Goal: Task Accomplishment & Management: Manage account settings

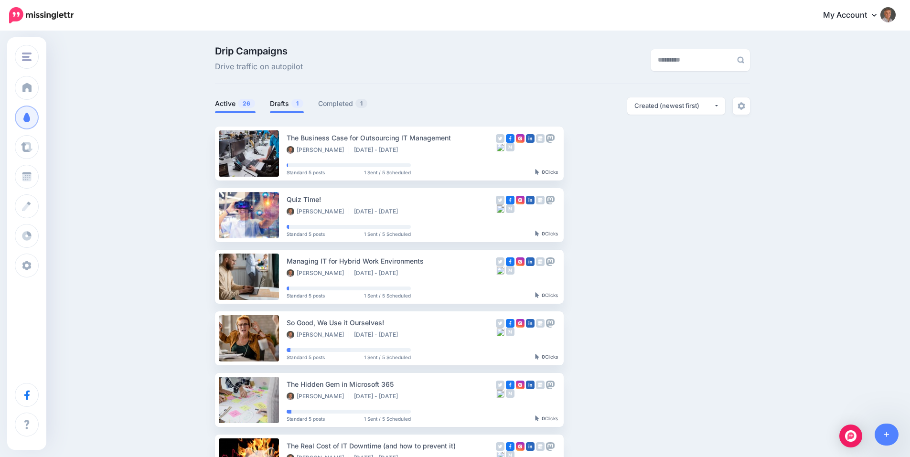
click at [293, 103] on link "Drafts 1" at bounding box center [287, 103] width 34 height 11
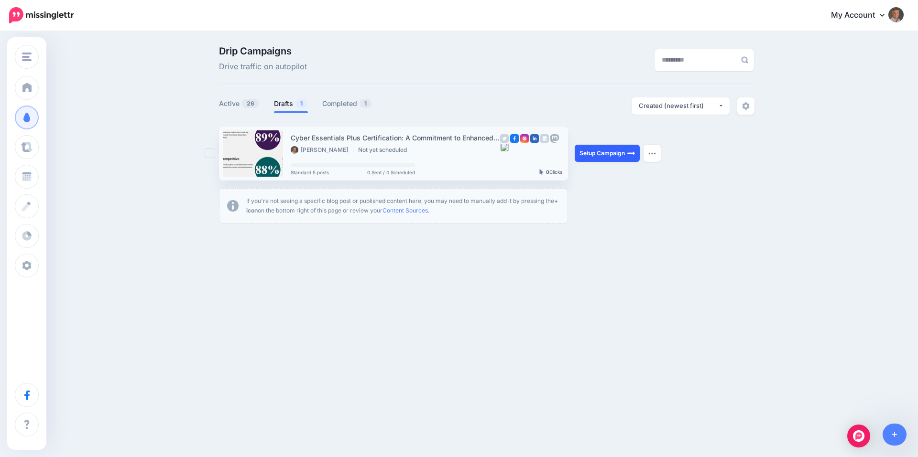
click at [605, 150] on link "Setup Campaign" at bounding box center [606, 153] width 65 height 17
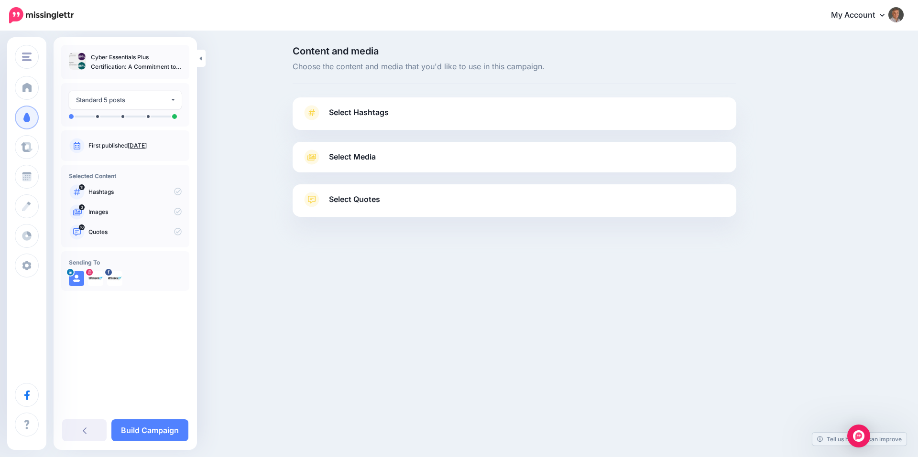
click at [376, 118] on span "Select Hashtags" at bounding box center [359, 112] width 60 height 13
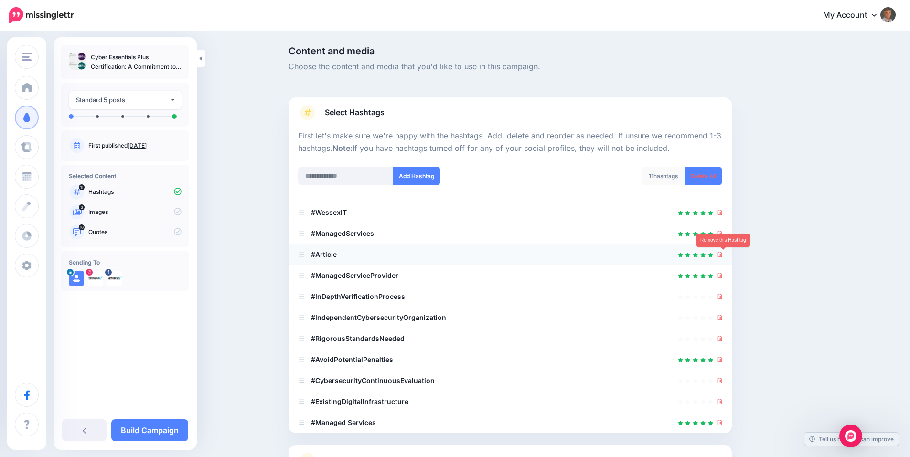
click at [723, 256] on icon at bounding box center [720, 255] width 5 height 6
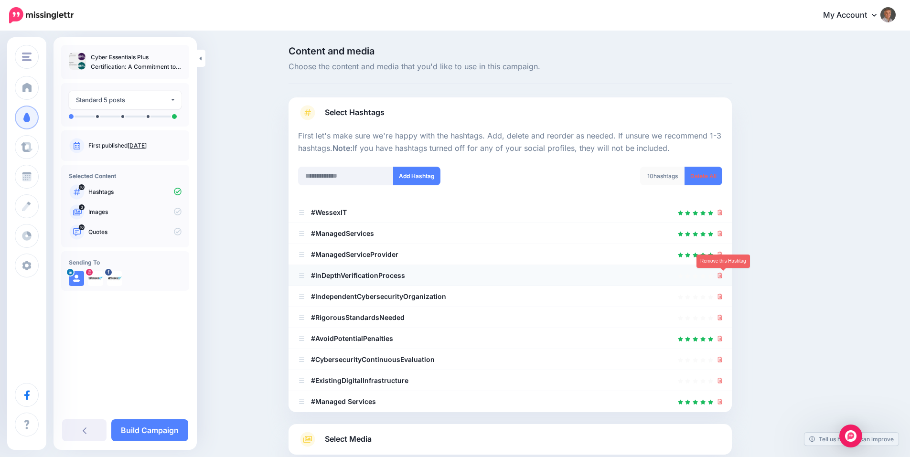
click at [723, 277] on icon at bounding box center [720, 276] width 5 height 6
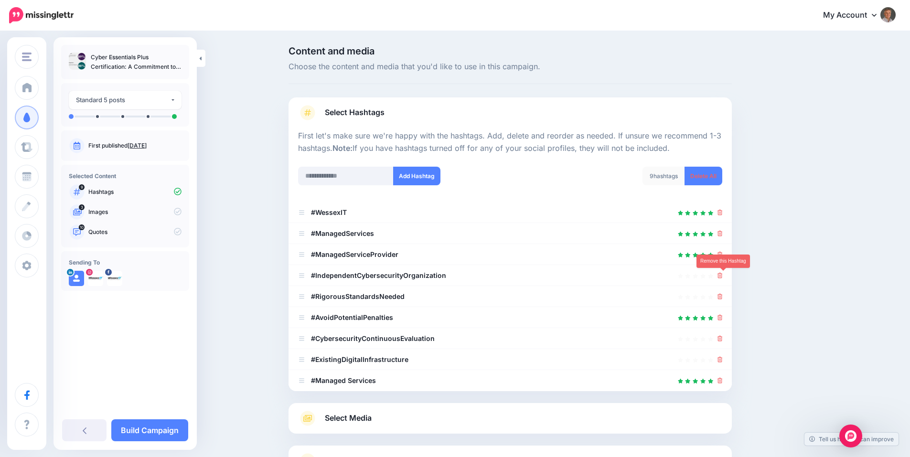
click at [723, 277] on icon at bounding box center [720, 276] width 5 height 6
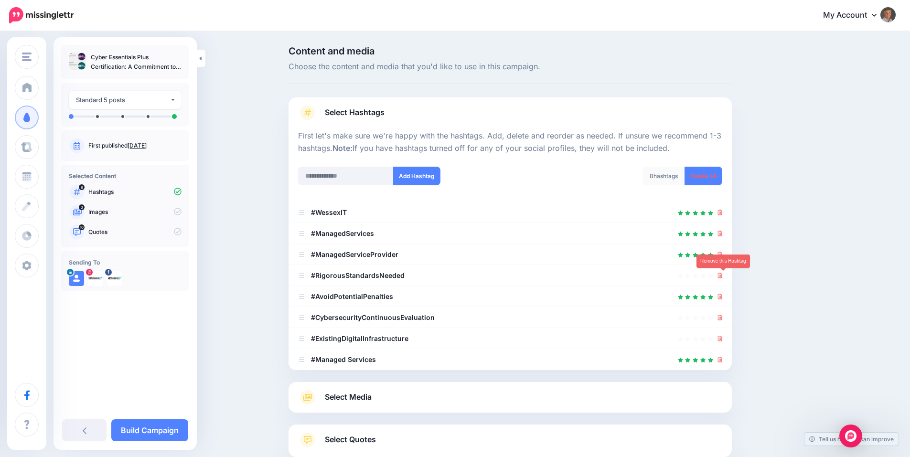
click at [723, 277] on icon at bounding box center [720, 276] width 5 height 6
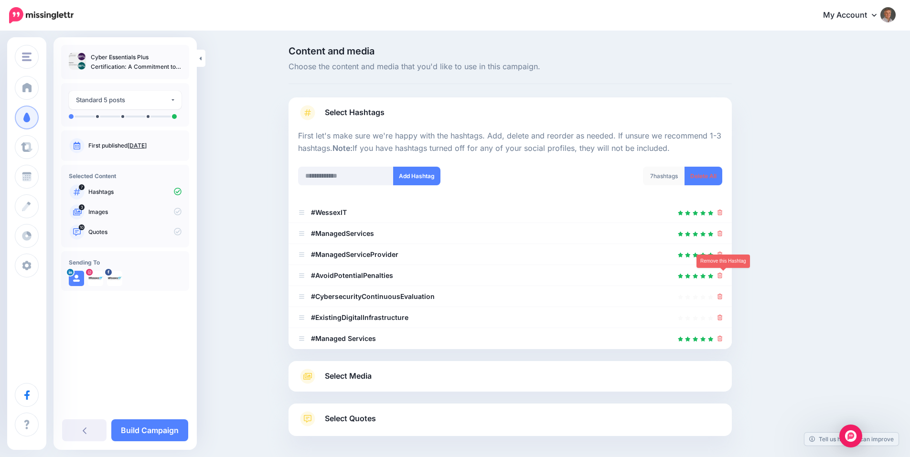
click at [723, 277] on icon at bounding box center [720, 276] width 5 height 6
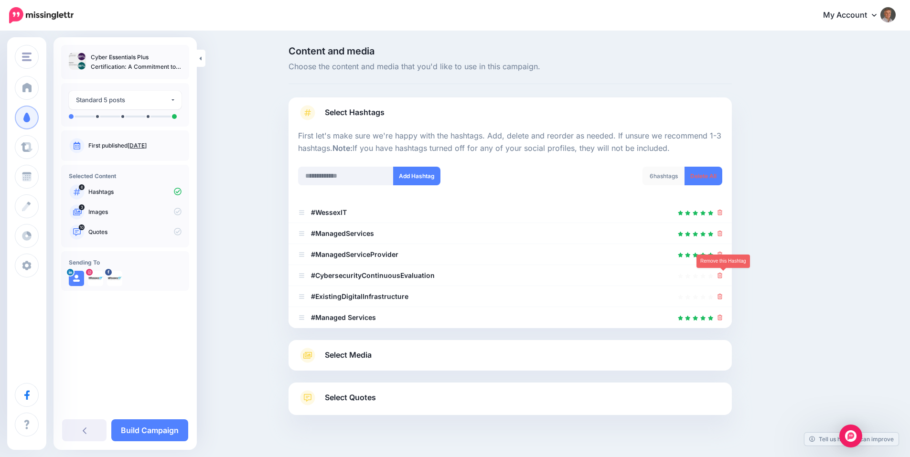
click at [723, 277] on icon at bounding box center [720, 276] width 5 height 6
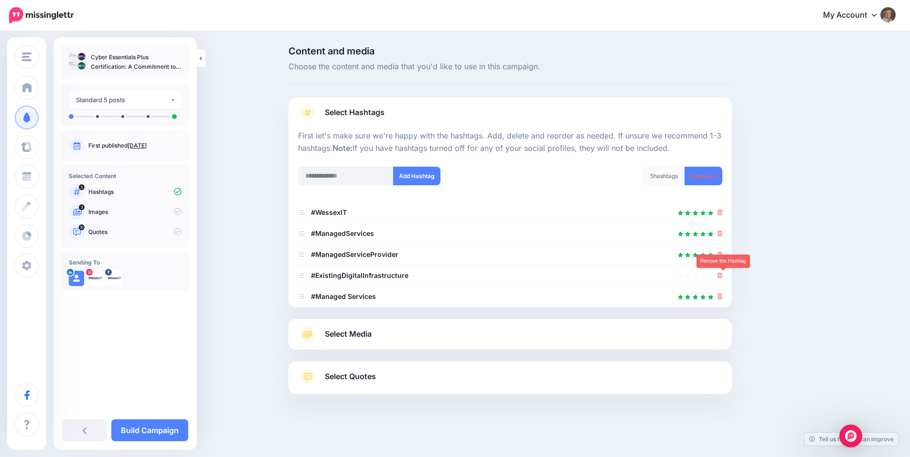
click at [723, 277] on icon at bounding box center [720, 276] width 5 height 6
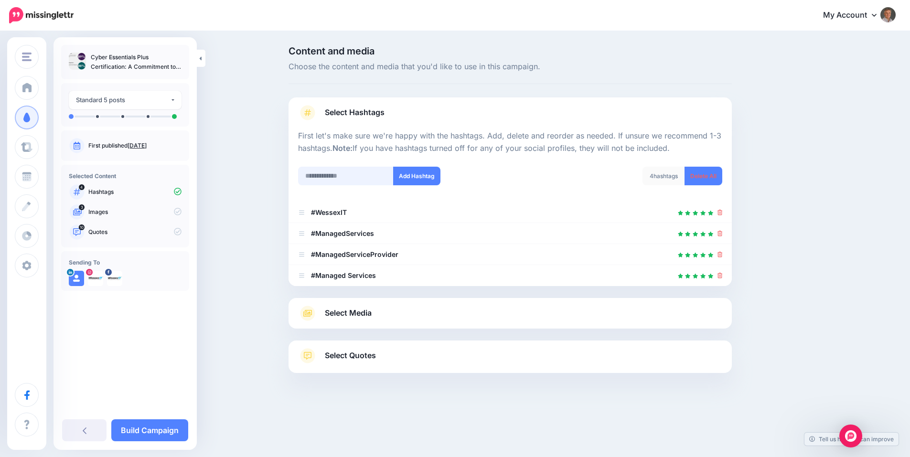
click at [311, 176] on input "text" at bounding box center [346, 176] width 96 height 19
type input "**********"
click at [414, 173] on button "Add Hashtag" at bounding box center [416, 176] width 47 height 19
click at [357, 309] on span "Select Media" at bounding box center [348, 313] width 47 height 13
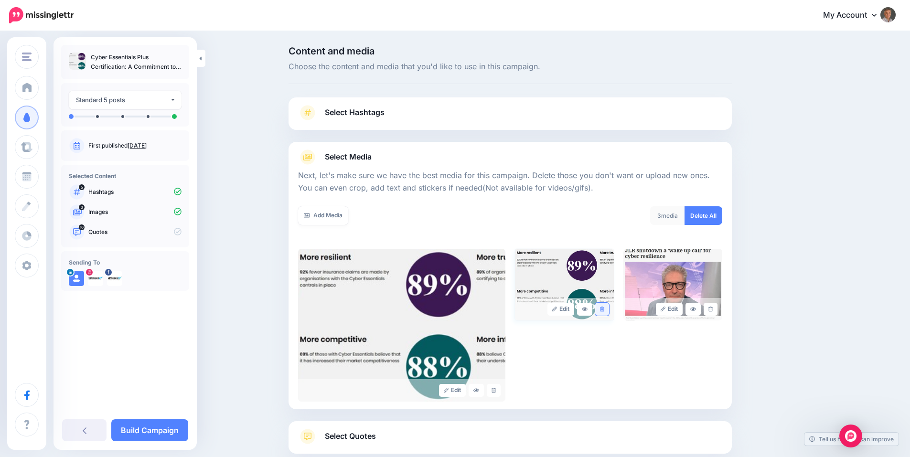
click at [605, 310] on icon at bounding box center [602, 309] width 4 height 5
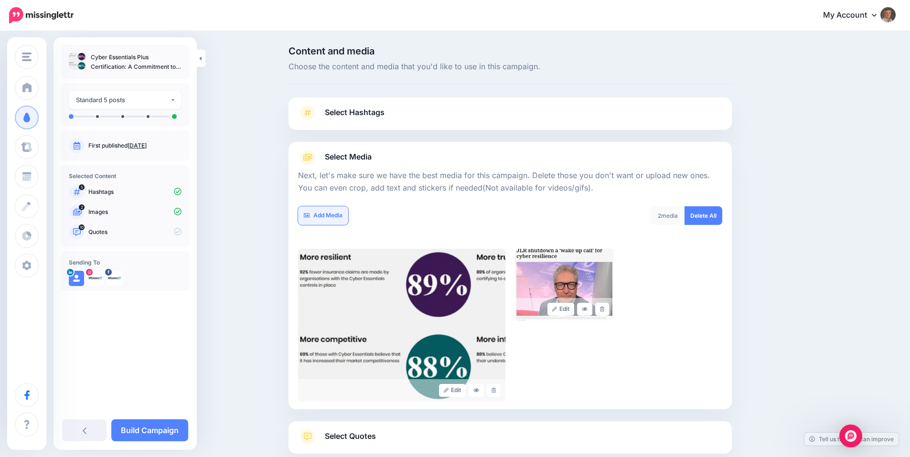
click at [334, 221] on link "Add Media" at bounding box center [323, 215] width 50 height 19
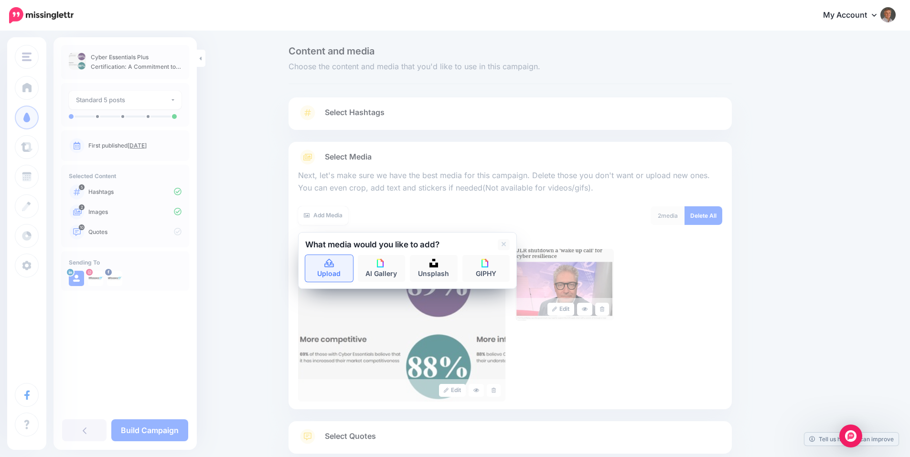
click at [338, 270] on link "Upload" at bounding box center [329, 268] width 48 height 27
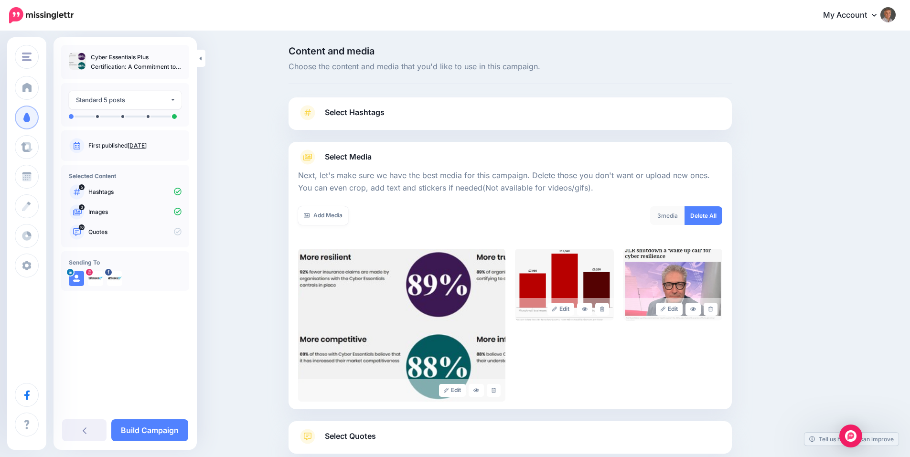
scroll to position [72, 0]
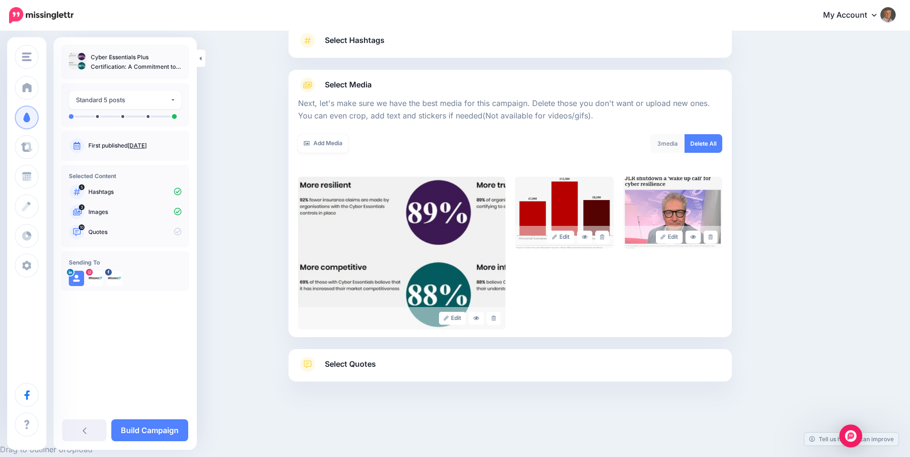
click at [333, 361] on span "Select Quotes" at bounding box center [350, 364] width 51 height 13
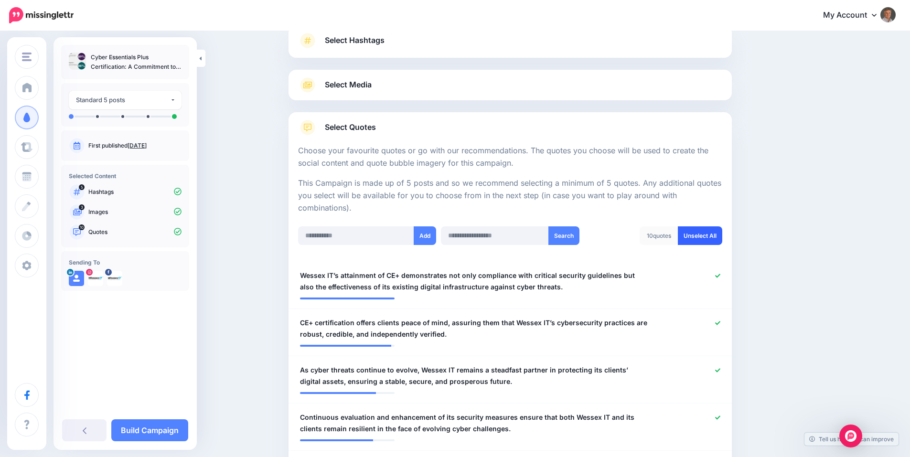
click at [710, 238] on link "Unselect All" at bounding box center [700, 236] width 44 height 19
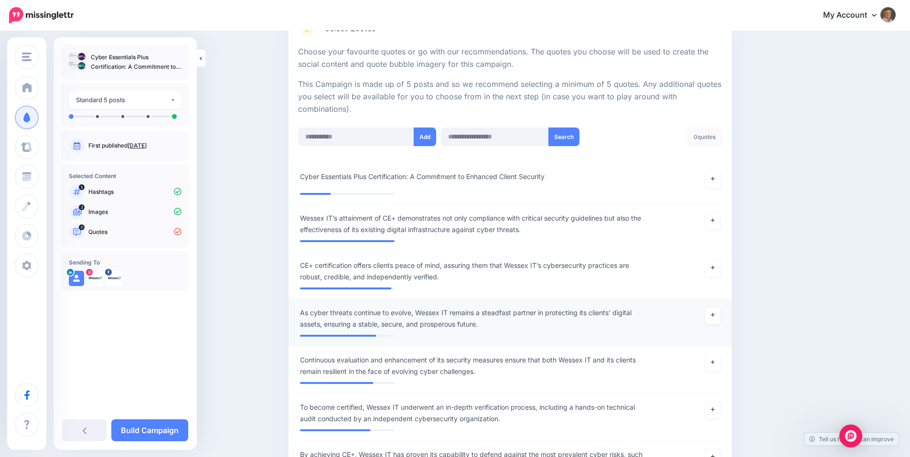
scroll to position [175, 0]
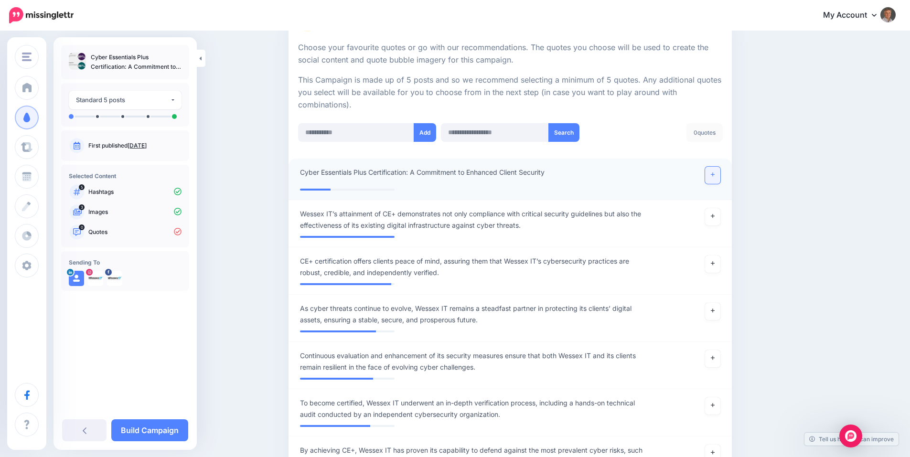
click at [719, 177] on link at bounding box center [712, 175] width 15 height 17
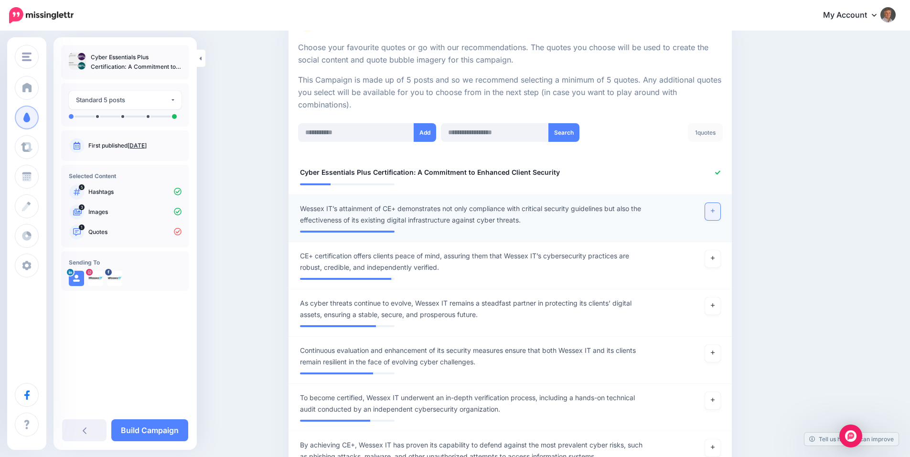
click at [714, 210] on link at bounding box center [712, 211] width 15 height 17
click at [715, 259] on icon at bounding box center [713, 258] width 4 height 5
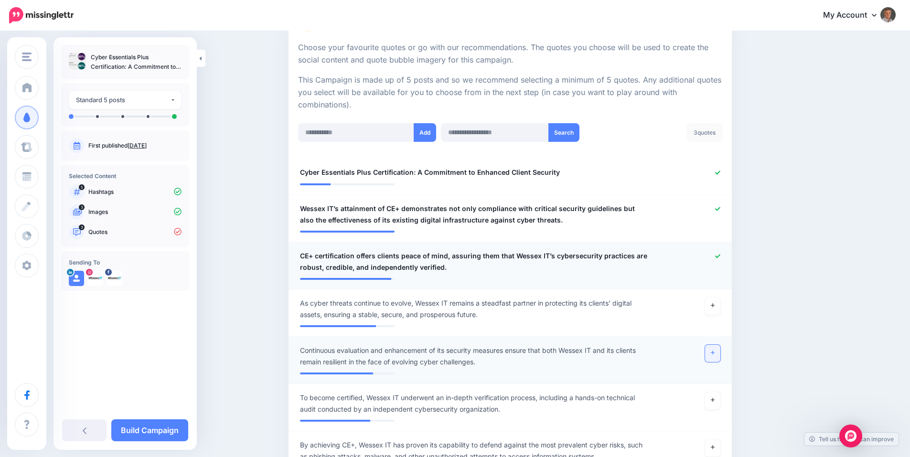
click at [715, 353] on icon at bounding box center [713, 353] width 4 height 4
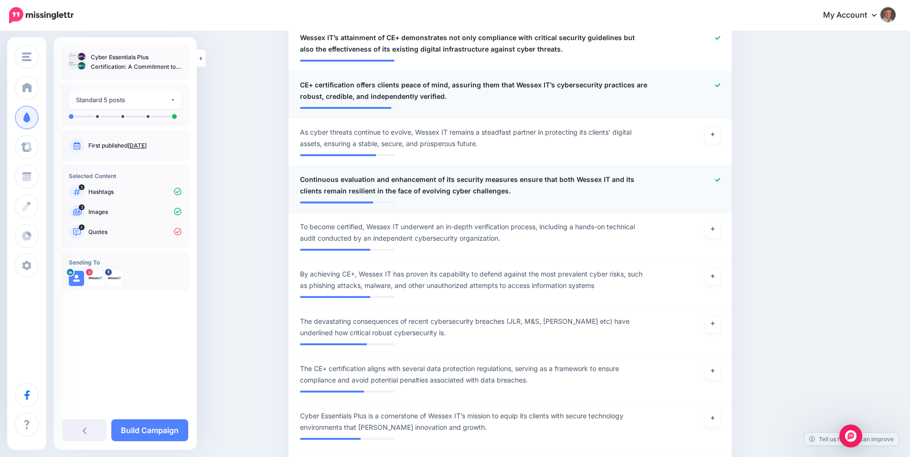
scroll to position [526, 0]
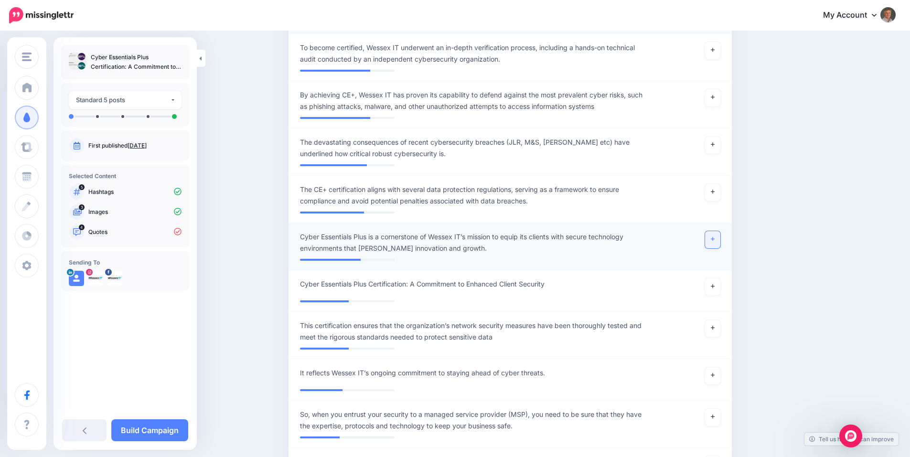
click at [715, 241] on icon at bounding box center [713, 239] width 4 height 5
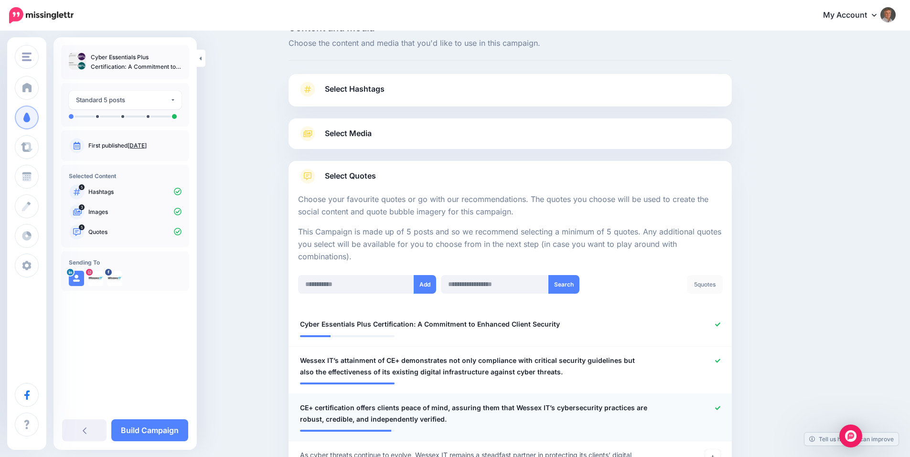
scroll to position [0, 0]
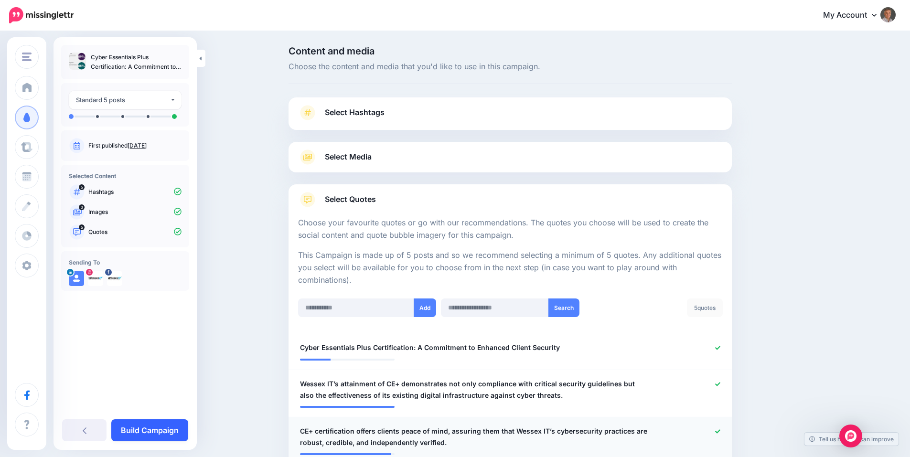
click at [163, 430] on link "Build Campaign" at bounding box center [149, 431] width 77 height 22
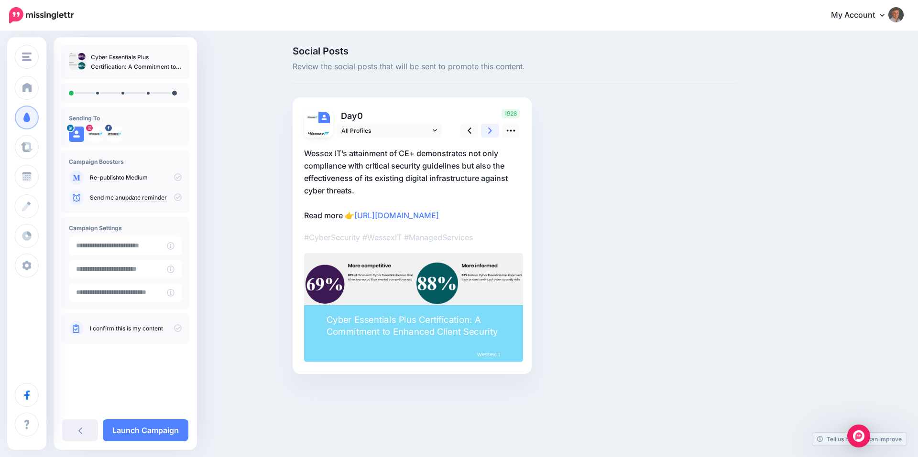
click at [490, 133] on icon at bounding box center [490, 131] width 4 height 10
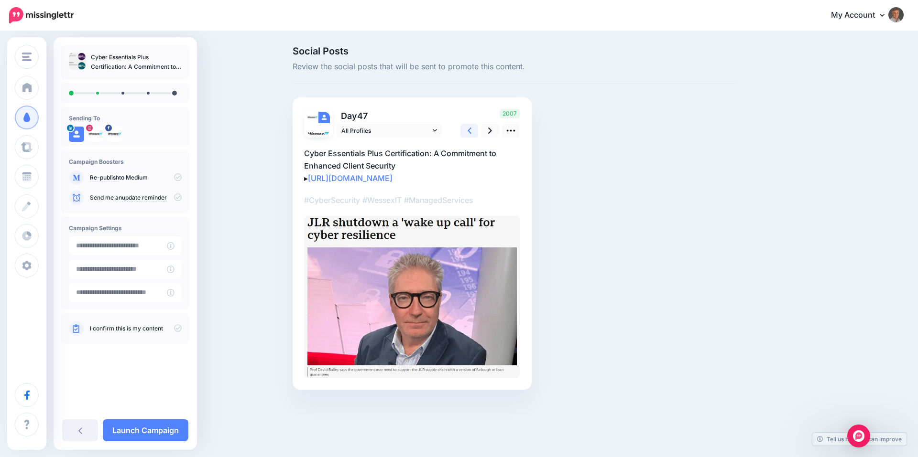
click at [471, 130] on icon at bounding box center [469, 131] width 4 height 10
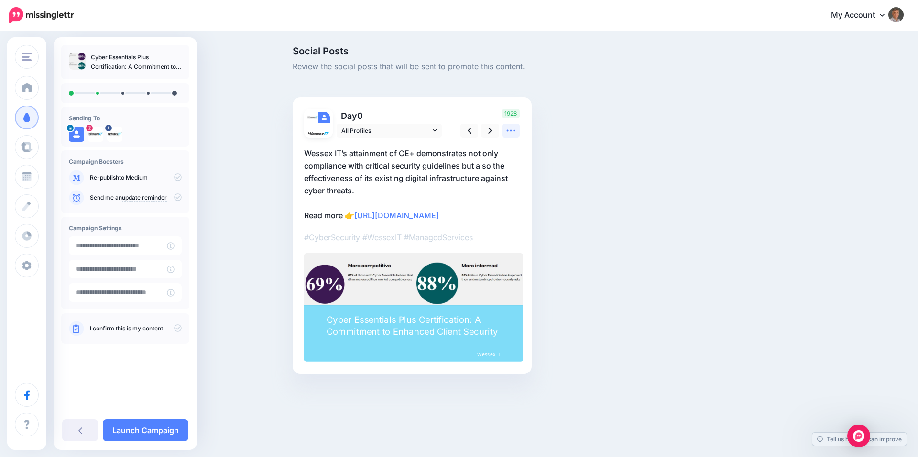
click at [508, 134] on icon at bounding box center [511, 131] width 10 height 10
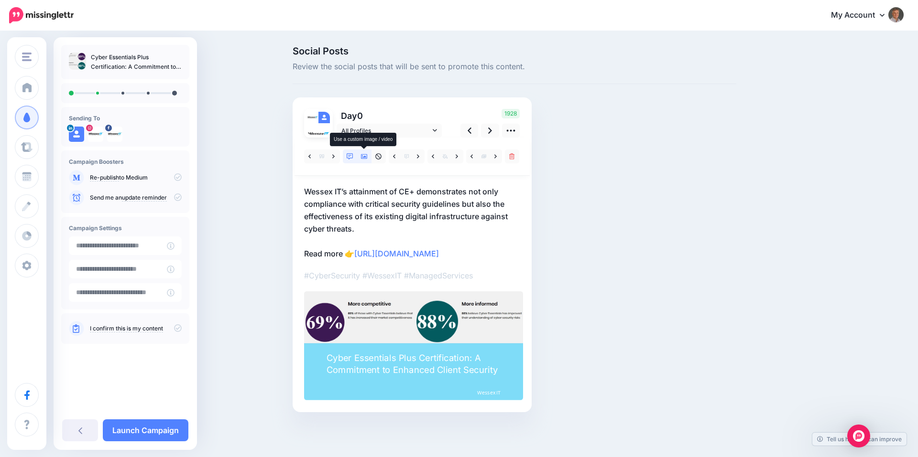
click at [363, 156] on icon at bounding box center [364, 156] width 7 height 7
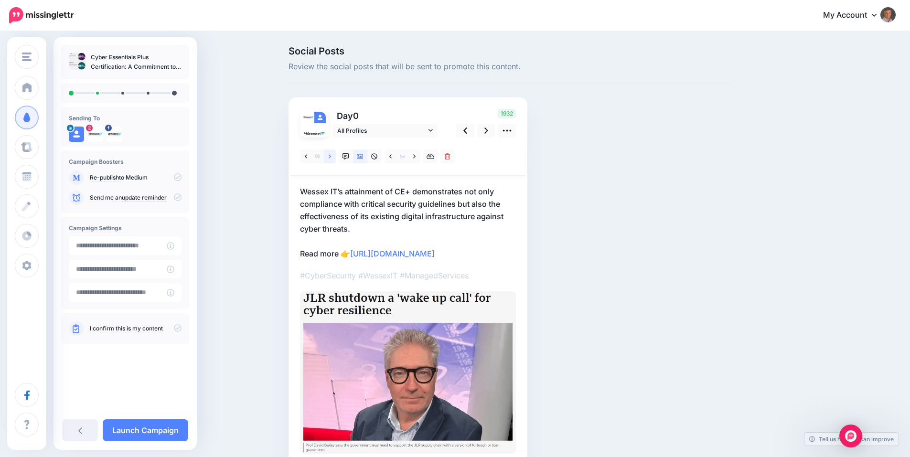
click at [330, 158] on link at bounding box center [330, 157] width 12 height 14
click at [331, 157] on icon at bounding box center [330, 156] width 2 height 7
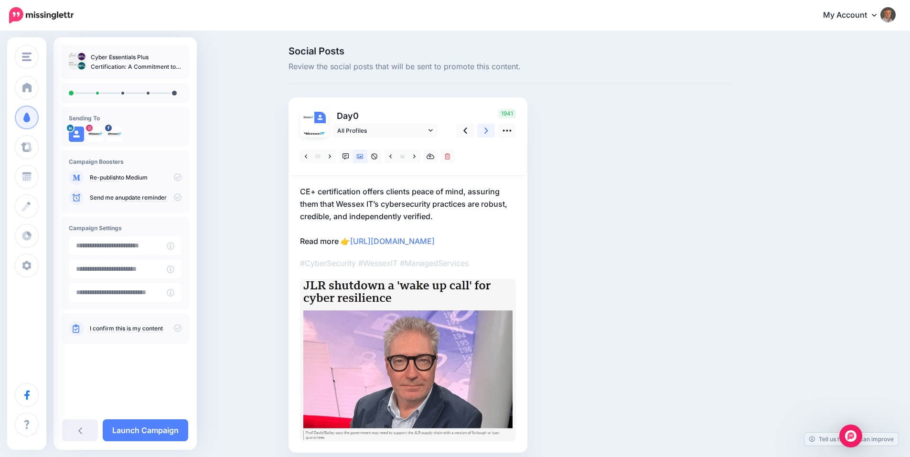
click at [488, 130] on icon at bounding box center [487, 131] width 4 height 6
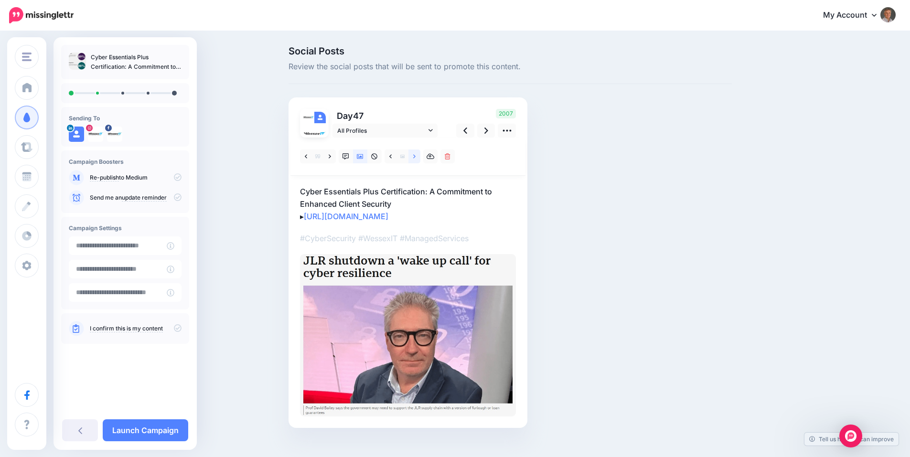
click at [416, 156] on icon at bounding box center [414, 156] width 2 height 7
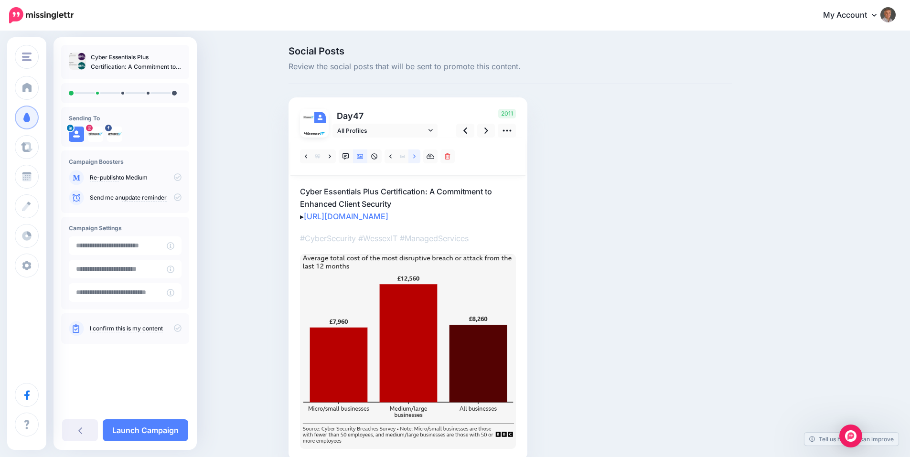
click at [416, 156] on icon at bounding box center [414, 156] width 2 height 7
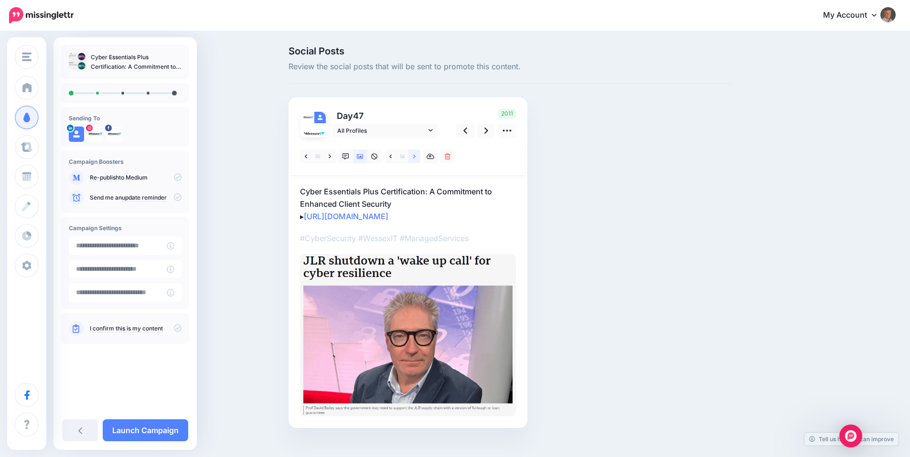
click at [416, 156] on icon at bounding box center [414, 156] width 2 height 7
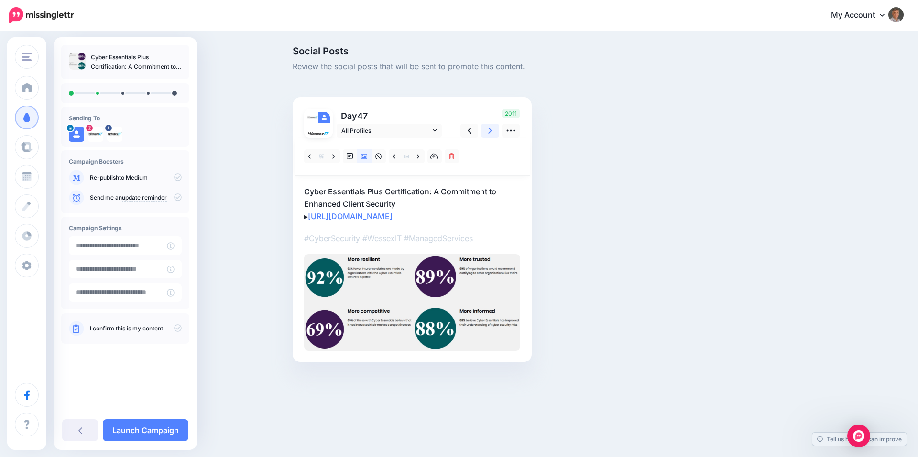
click at [489, 136] on link at bounding box center [490, 131] width 18 height 14
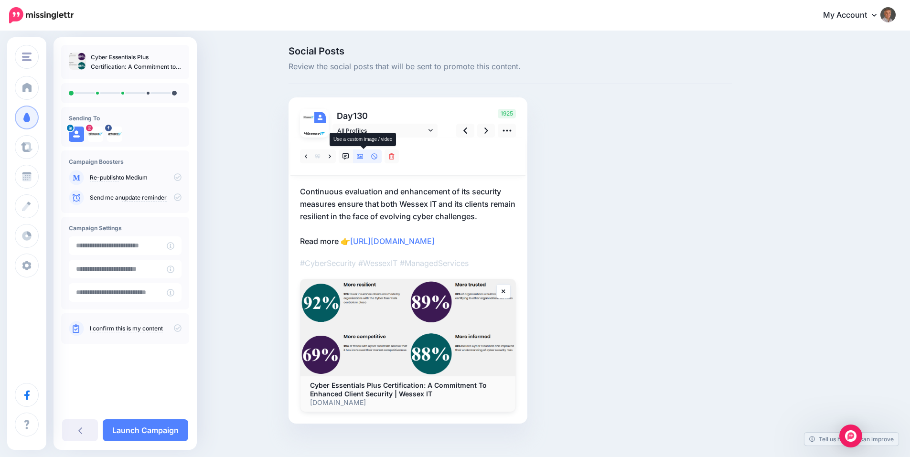
click at [364, 160] on link at bounding box center [360, 157] width 14 height 14
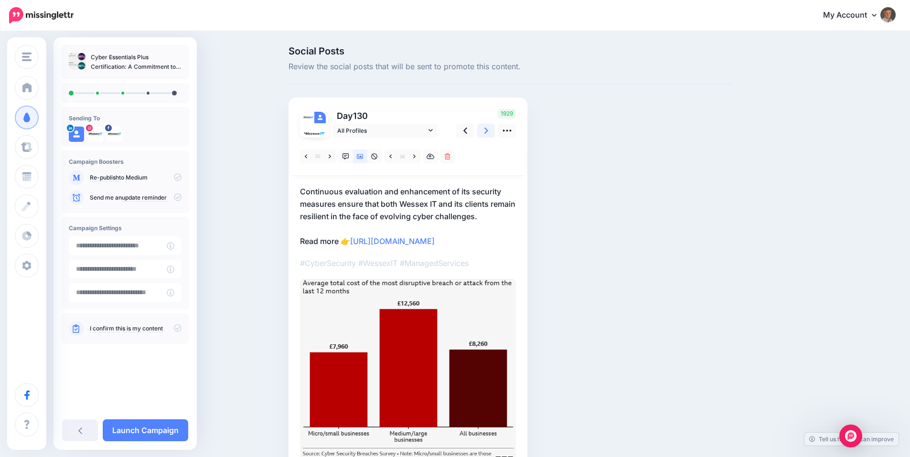
click at [485, 135] on link at bounding box center [486, 131] width 18 height 14
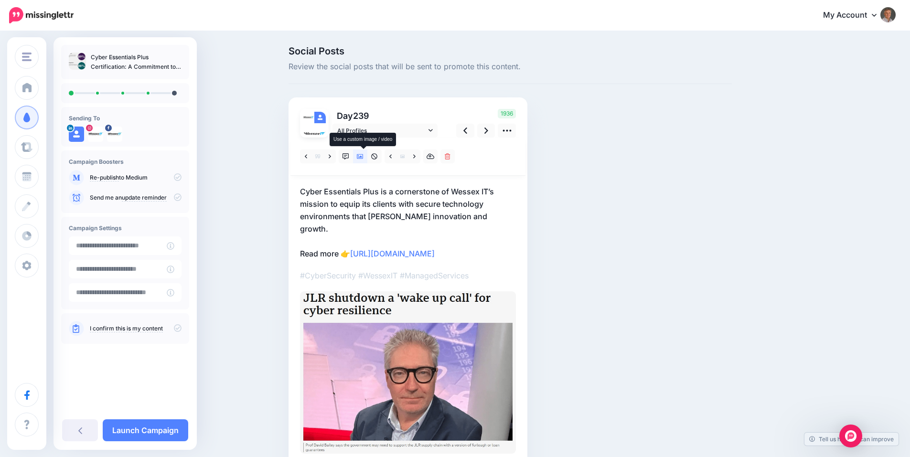
click at [362, 160] on icon at bounding box center [360, 156] width 7 height 7
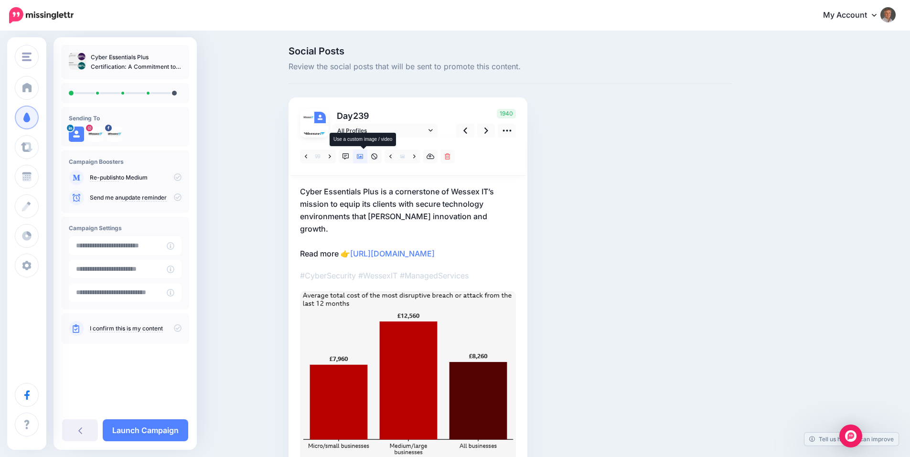
click at [362, 160] on icon at bounding box center [360, 156] width 7 height 7
click at [364, 157] on icon at bounding box center [360, 156] width 7 height 5
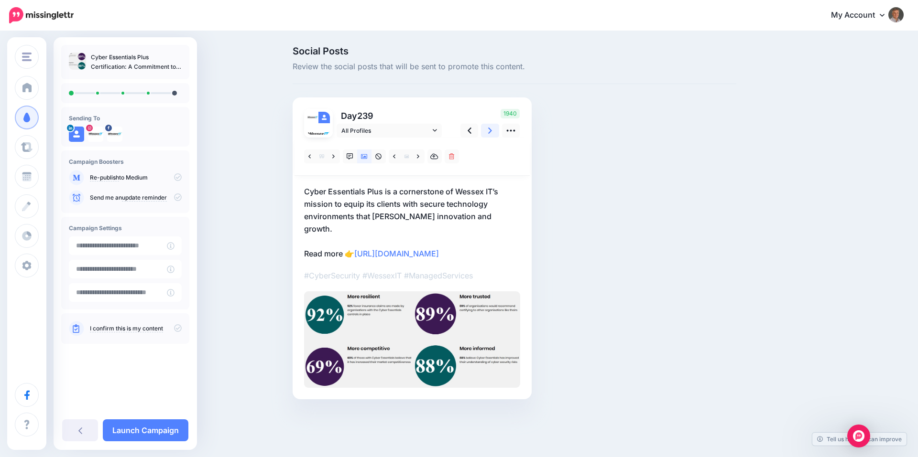
click at [491, 130] on icon at bounding box center [490, 131] width 4 height 6
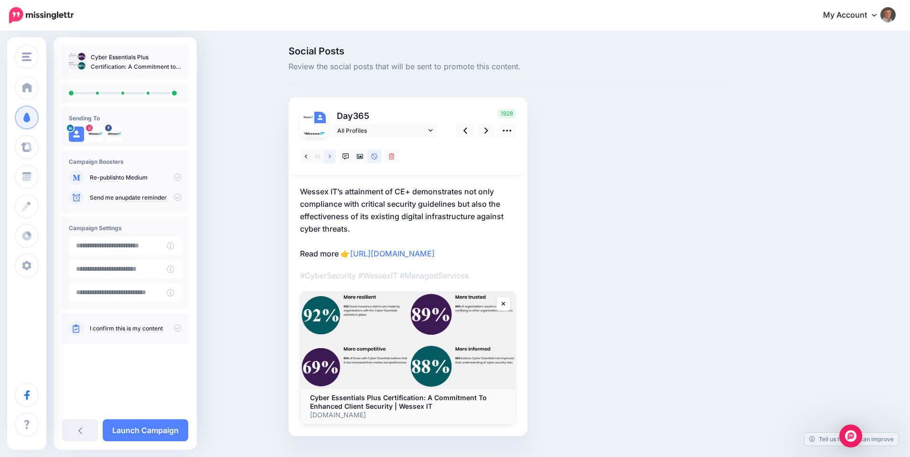
click at [331, 159] on icon at bounding box center [330, 156] width 2 height 7
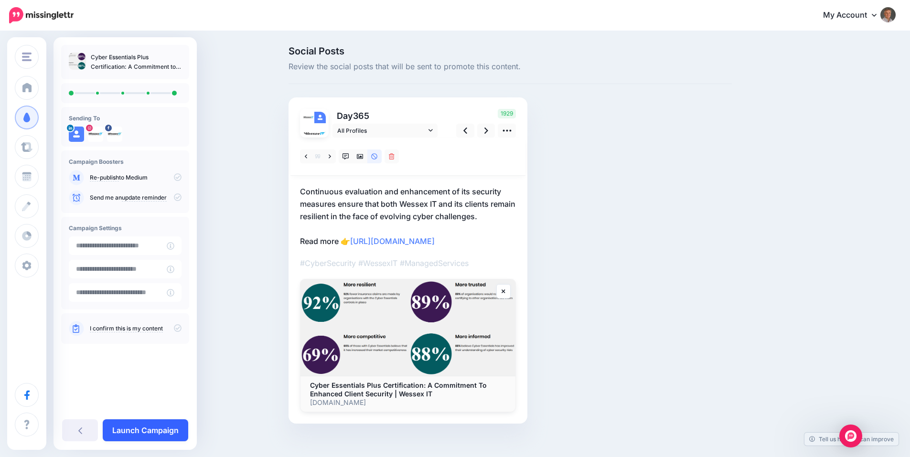
click at [146, 428] on link "Launch Campaign" at bounding box center [146, 431] width 86 height 22
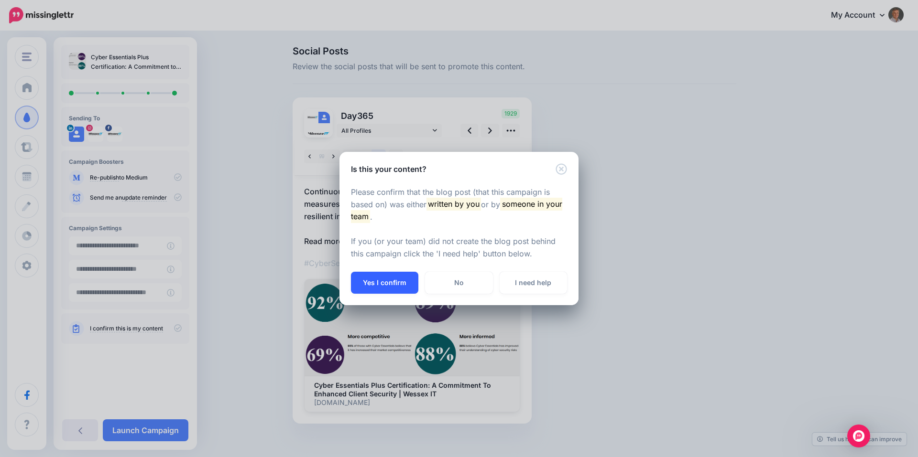
click at [384, 286] on button "Yes I confirm" at bounding box center [384, 283] width 67 height 22
